Goal: Information Seeking & Learning: Check status

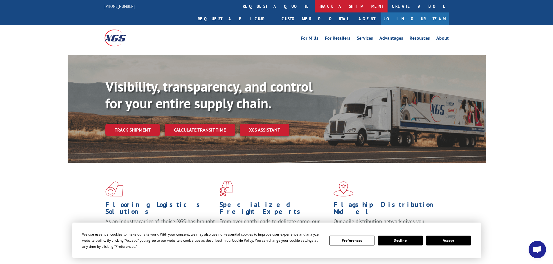
click at [314, 2] on link "track a shipment" at bounding box center [350, 6] width 73 height 12
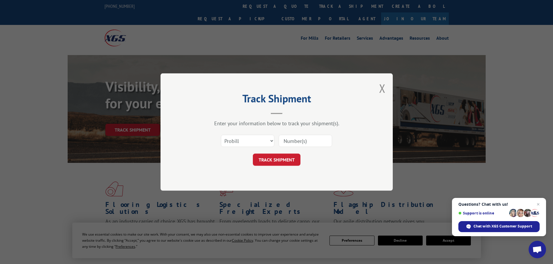
click at [301, 141] on input at bounding box center [304, 141] width 53 height 12
paste input "807614"
type input "807614"
click at [276, 157] on button "TRACK SHIPMENT" at bounding box center [277, 160] width 48 height 12
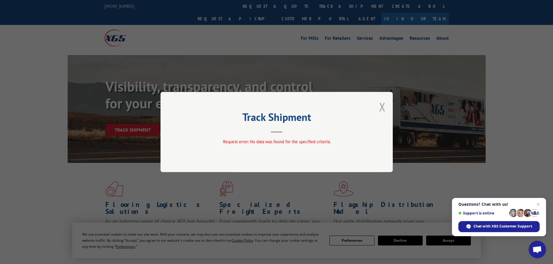
click at [382, 102] on button "Close modal" at bounding box center [382, 106] width 6 height 15
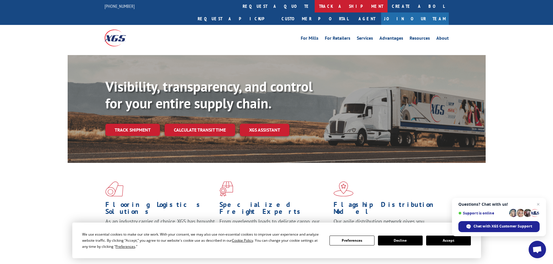
click at [314, 6] on link "track a shipment" at bounding box center [350, 6] width 73 height 12
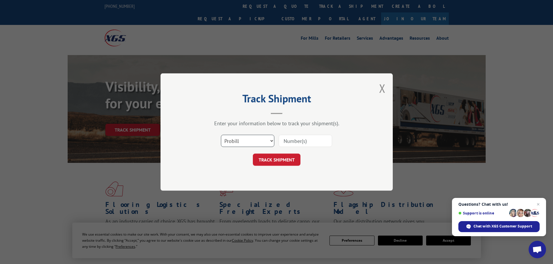
click at [263, 142] on select "Select category... Probill BOL PO" at bounding box center [247, 141] width 53 height 12
select select "bol"
click at [221, 135] on select "Select category... Probill BOL PO" at bounding box center [247, 141] width 53 height 12
click at [287, 139] on input at bounding box center [304, 141] width 53 height 12
paste input "5474797"
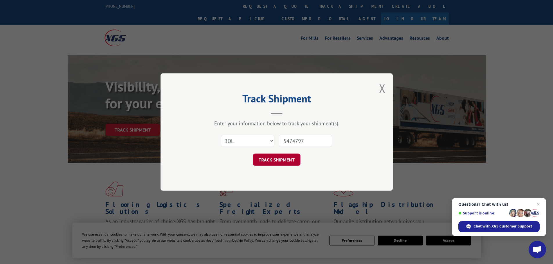
type input "5474797"
click at [282, 163] on button "TRACK SHIPMENT" at bounding box center [277, 160] width 48 height 12
